Goal: Information Seeking & Learning: Learn about a topic

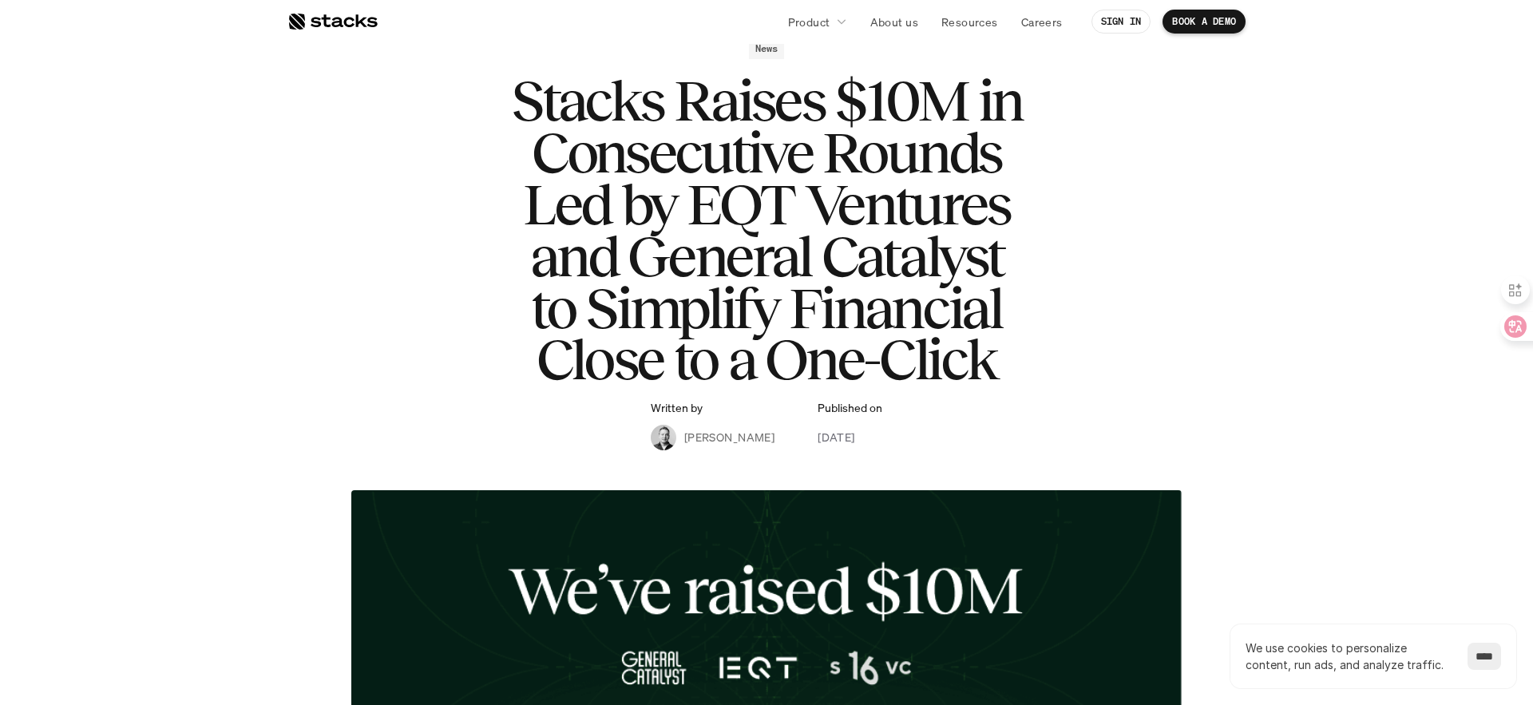
scroll to position [86, 0]
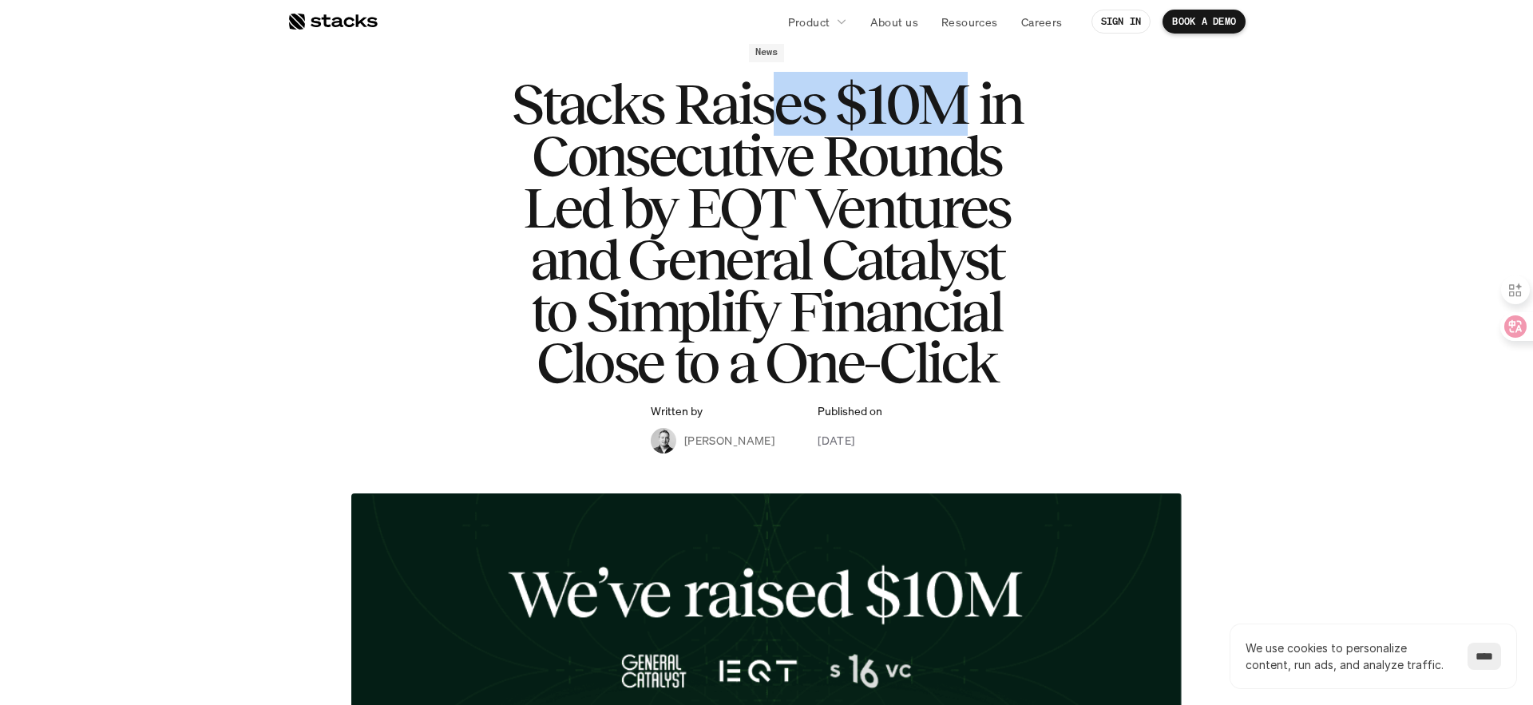
drag, startPoint x: 929, startPoint y: 112, endPoint x: 771, endPoint y: 90, distance: 159.6
click at [766, 89] on h1 "Stacks Raises $10M in Consecutive Rounds Led by EQT Ventures and General Cataly…" at bounding box center [766, 233] width 639 height 311
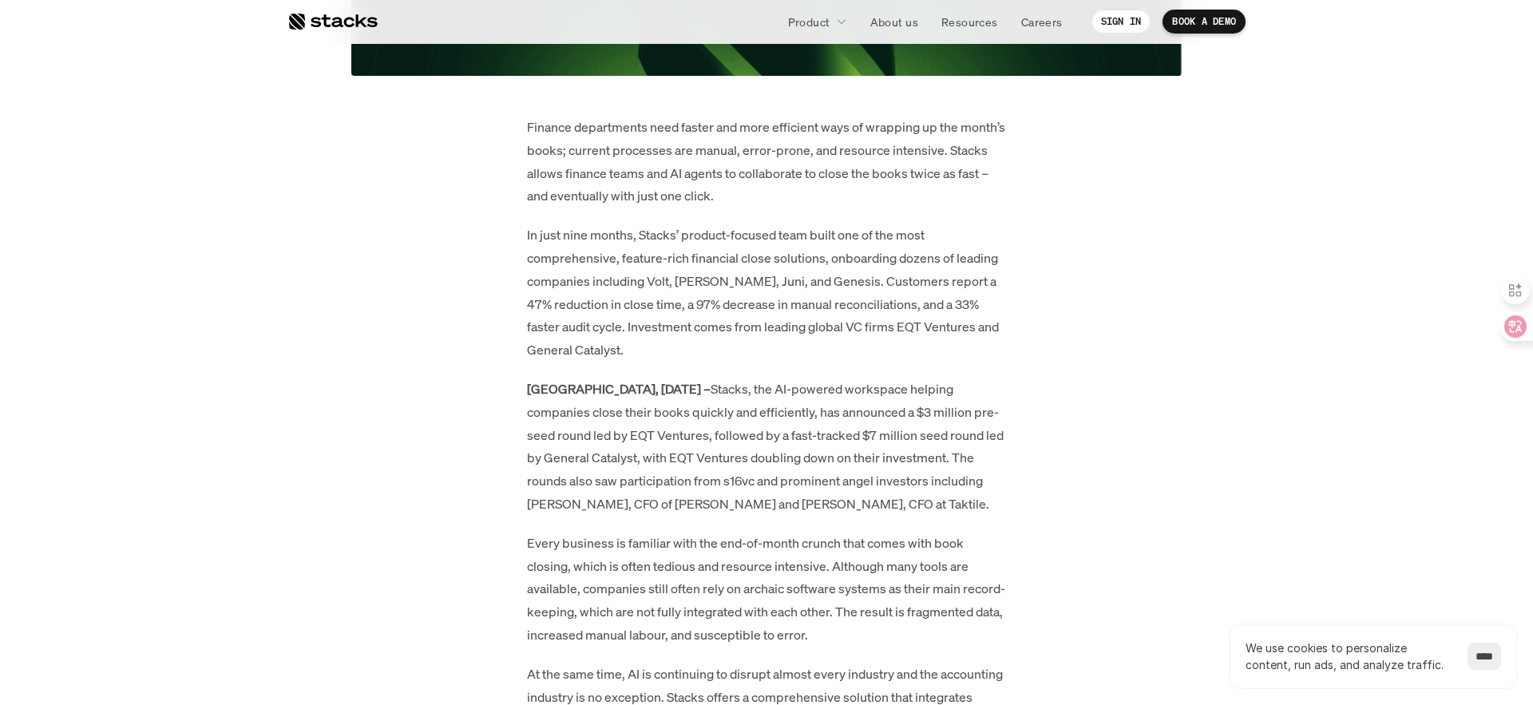
scroll to position [1052, 0]
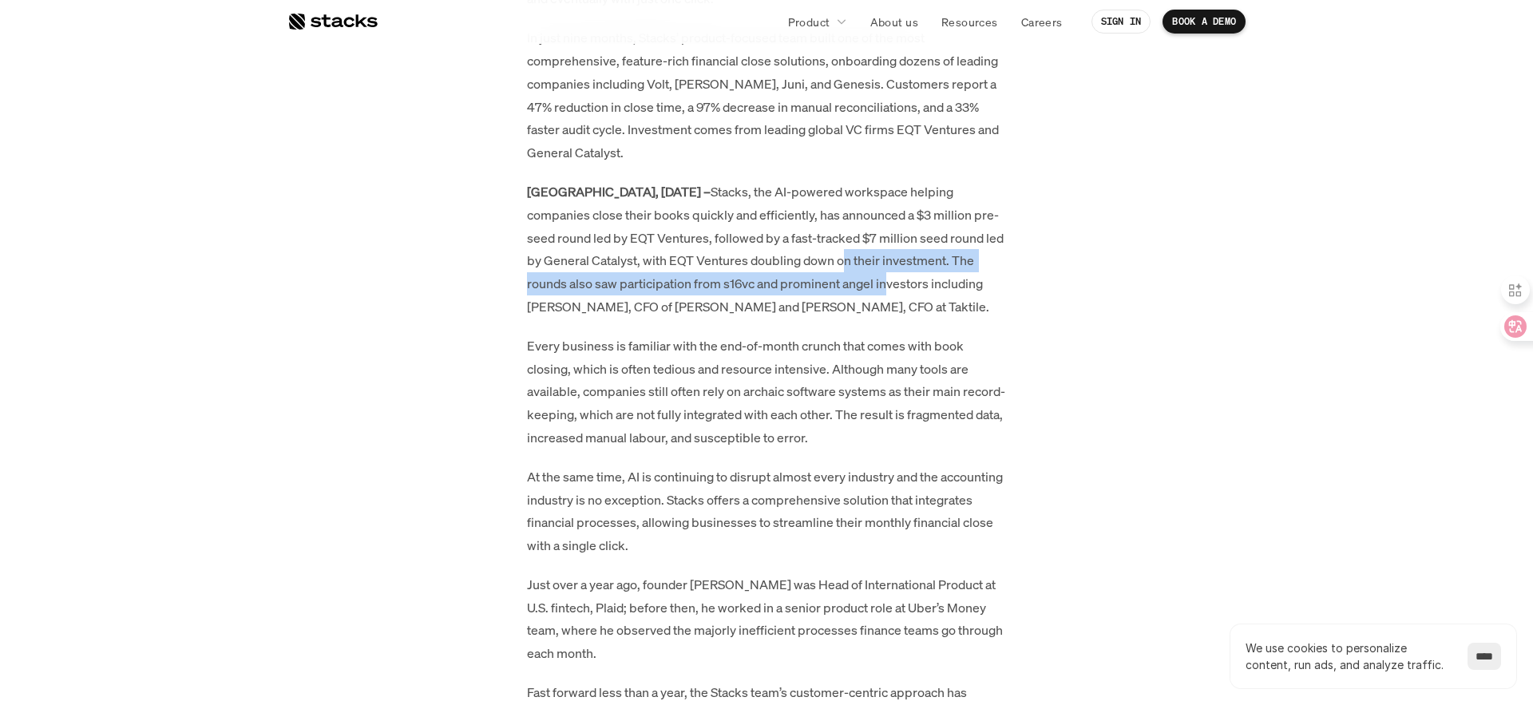
drag, startPoint x: 874, startPoint y: 251, endPoint x: 846, endPoint y: 234, distance: 32.6
click at [846, 234] on p "[GEOGRAPHIC_DATA], [DATE] – Stacks, the AI-powered workspace helping companies …" at bounding box center [766, 249] width 479 height 138
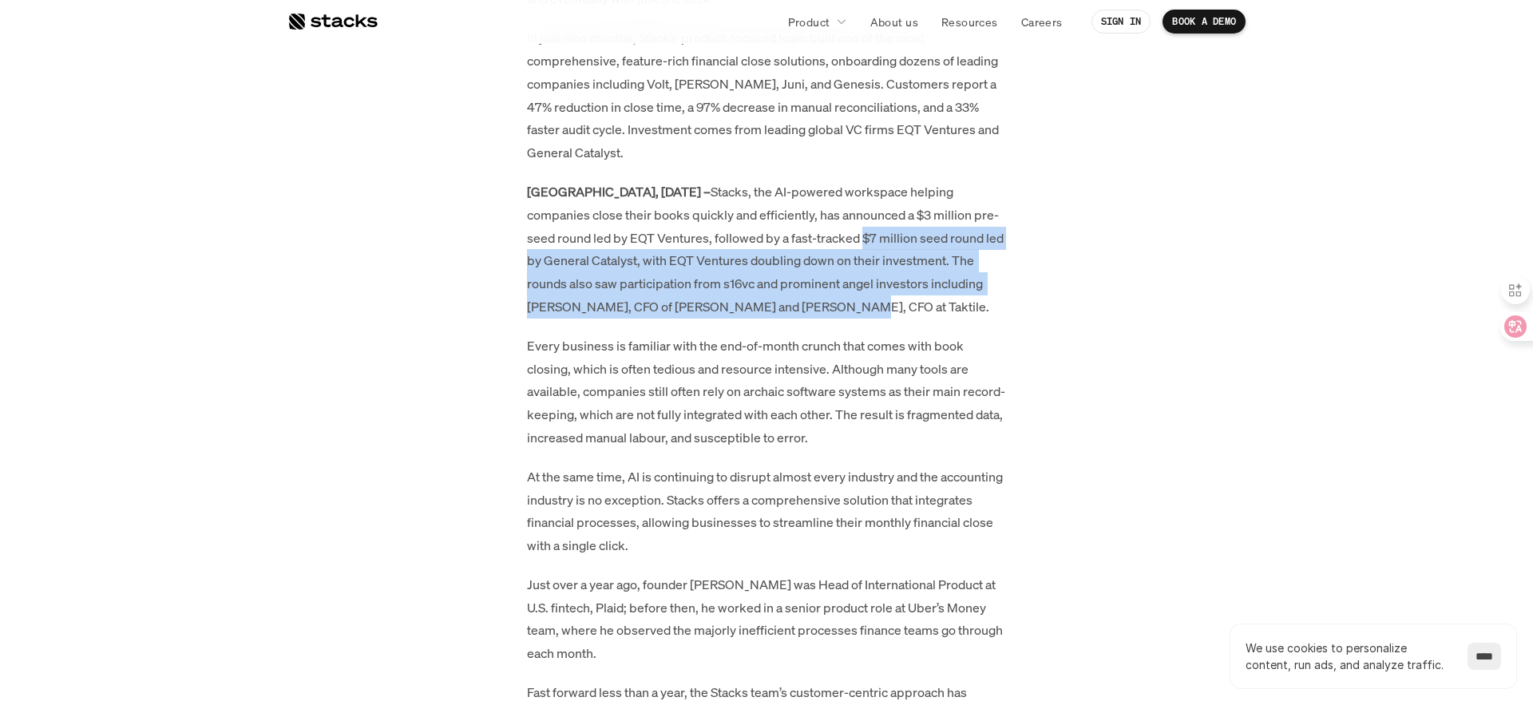
drag, startPoint x: 836, startPoint y: 281, endPoint x: 861, endPoint y: 221, distance: 64.8
click at [861, 221] on p "[GEOGRAPHIC_DATA], [DATE] – Stacks, the AI-powered workspace helping companies …" at bounding box center [766, 249] width 479 height 138
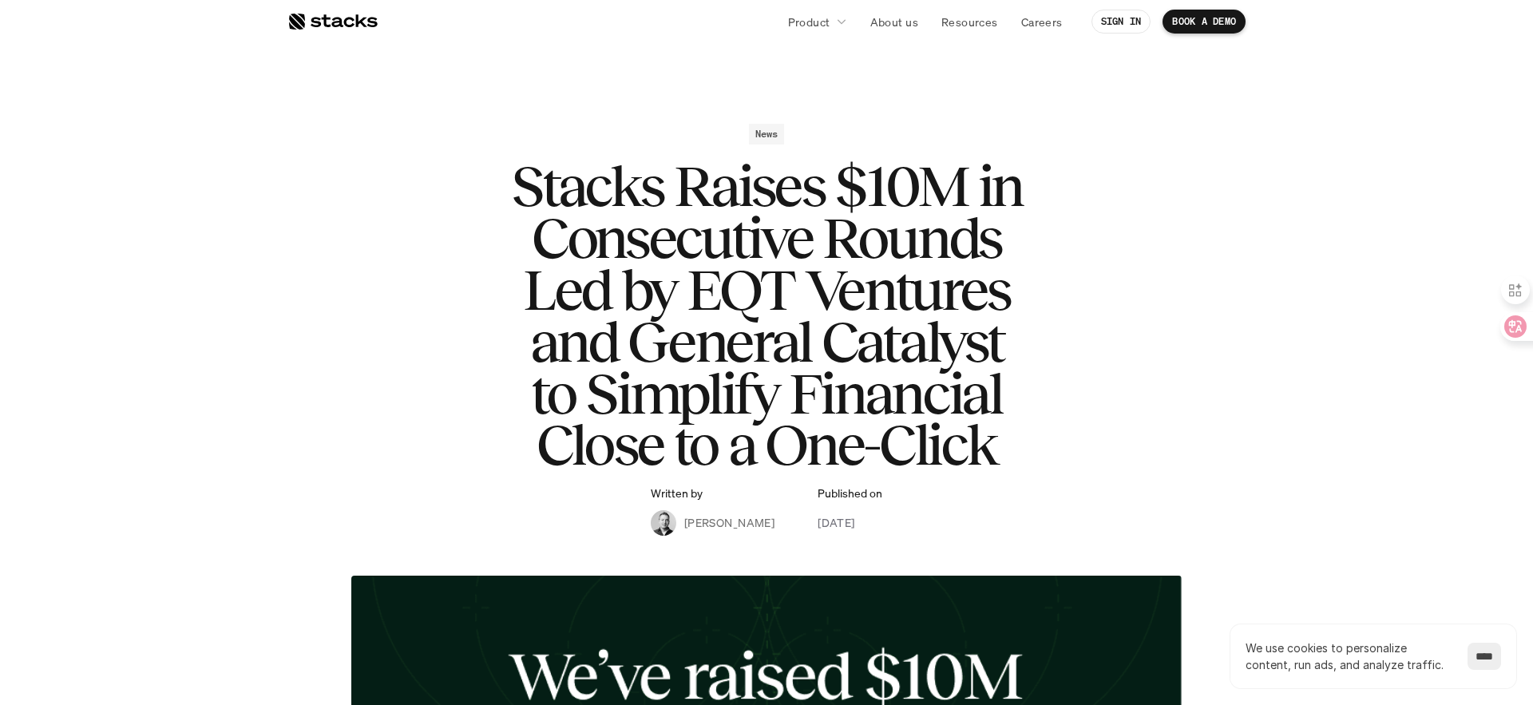
scroll to position [0, 0]
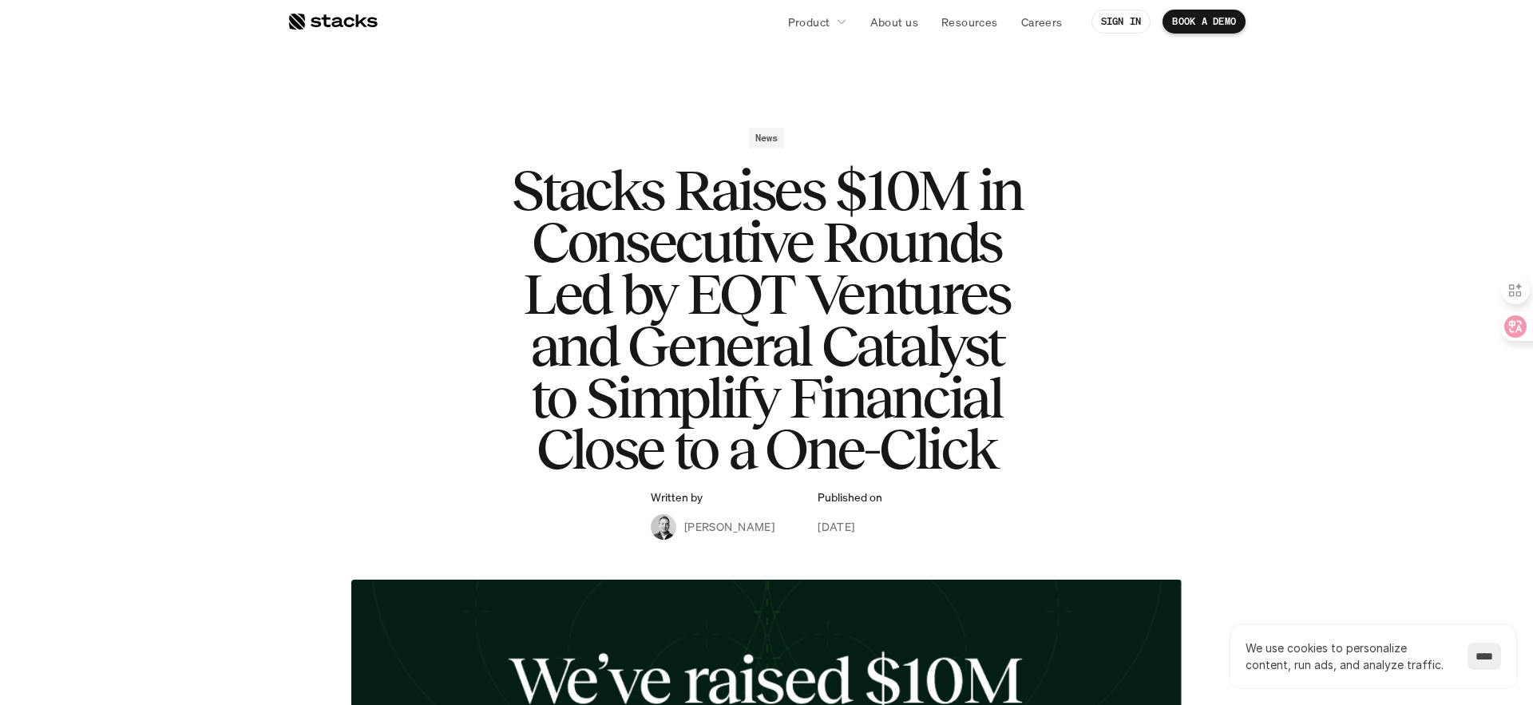
click at [355, 17] on div at bounding box center [332, 21] width 90 height 19
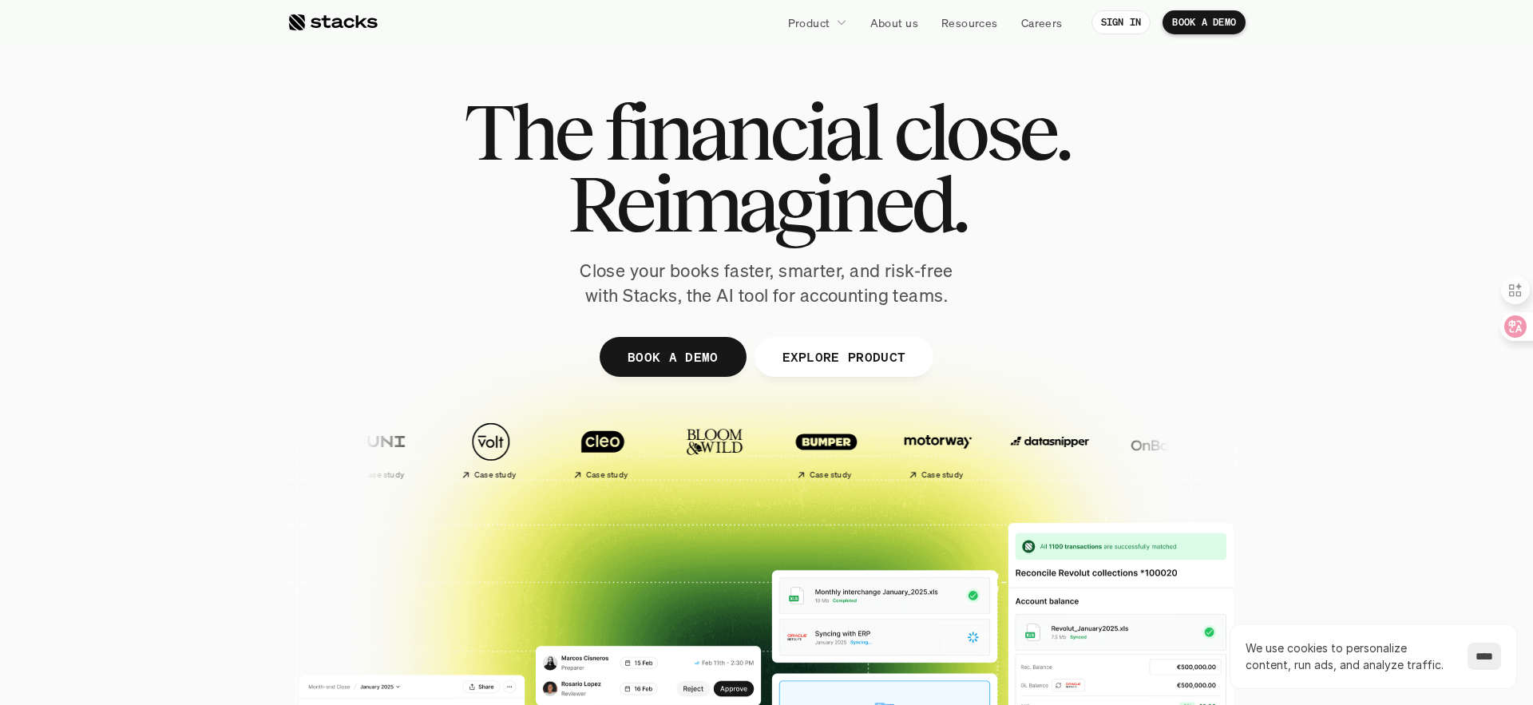
click at [1290, 150] on section "The financial close. Reimagined. Close your books faster, smarter, and risk-fre…" at bounding box center [766, 471] width 1533 height 942
